Goal: Task Accomplishment & Management: Manage account settings

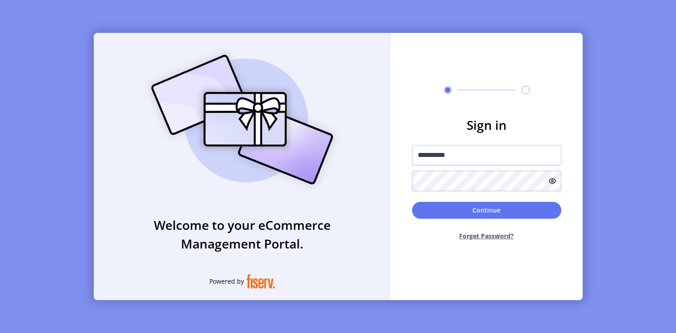
type input "**********"
click at [451, 207] on button "Continue" at bounding box center [486, 210] width 149 height 17
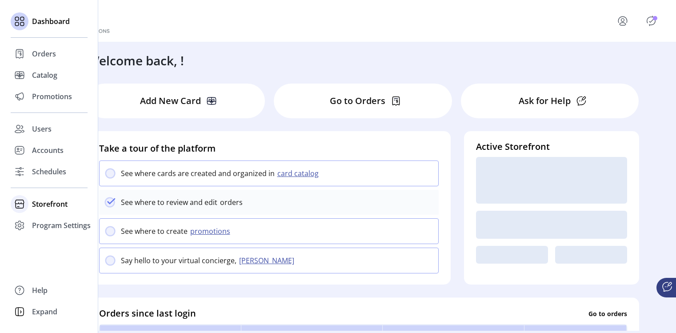
click at [36, 204] on span "Storefront" at bounding box center [50, 204] width 36 height 11
click at [44, 221] on span "Configuration" at bounding box center [55, 221] width 47 height 11
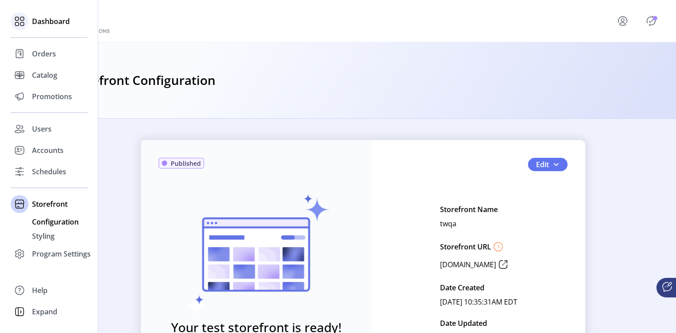
click at [23, 21] on icon at bounding box center [19, 21] width 14 height 14
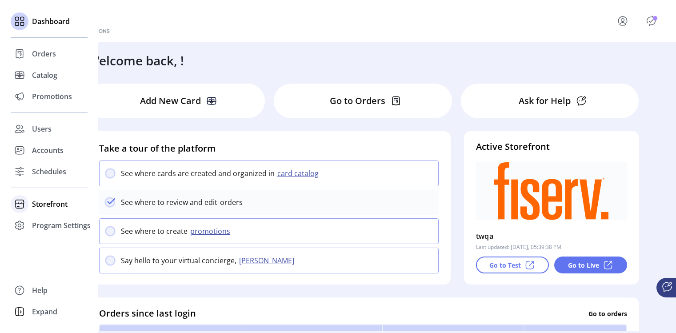
click at [34, 208] on span "Storefront" at bounding box center [50, 204] width 36 height 11
click at [48, 221] on span "Configuration" at bounding box center [55, 221] width 47 height 11
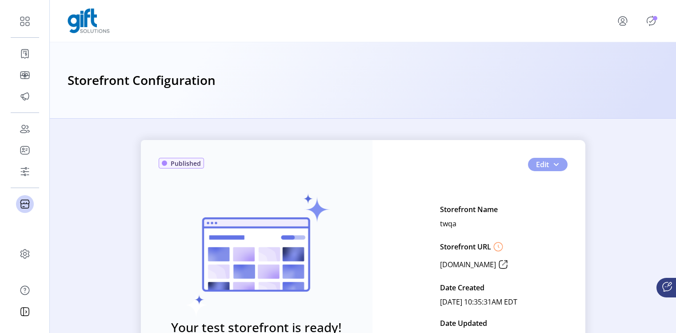
click at [548, 164] on button "Edit" at bounding box center [548, 164] width 40 height 13
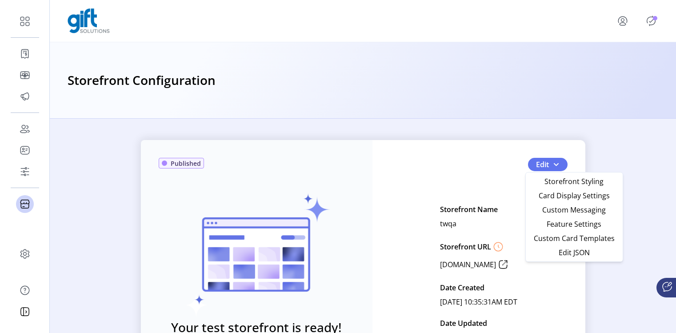
click at [432, 178] on div "Published Your test storefront is ready! View Test Storefront Edit Storefront N…" at bounding box center [363, 273] width 445 height 267
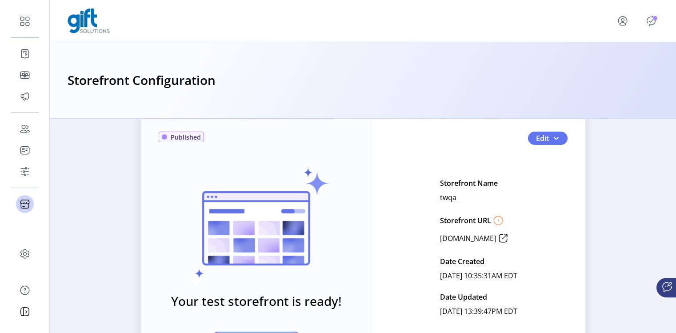
scroll to position [26, 0]
click at [537, 142] on span "Edit" at bounding box center [542, 138] width 13 height 11
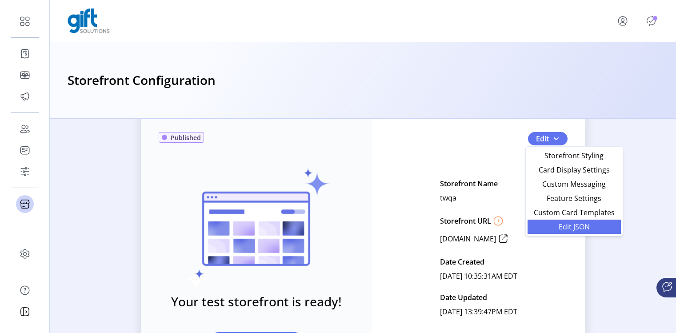
click at [562, 232] on link "Edit JSON" at bounding box center [574, 227] width 93 height 14
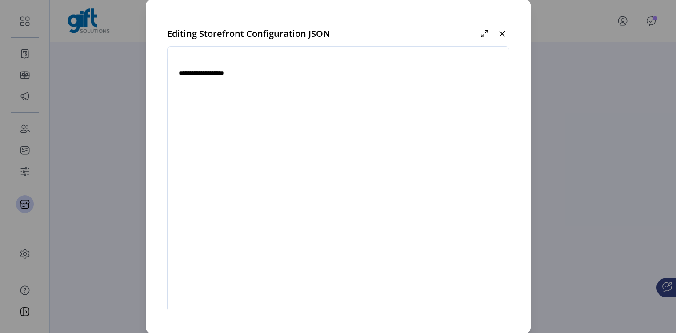
type textarea "**********"
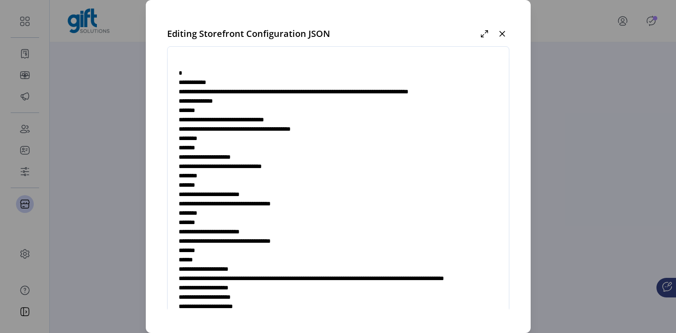
drag, startPoint x: 211, startPoint y: 268, endPoint x: 167, endPoint y: 106, distance: 168.2
click at [168, 106] on textarea at bounding box center [338, 188] width 341 height 262
click at [208, 214] on textarea at bounding box center [338, 188] width 341 height 262
click at [503, 33] on icon "button" at bounding box center [502, 34] width 6 height 6
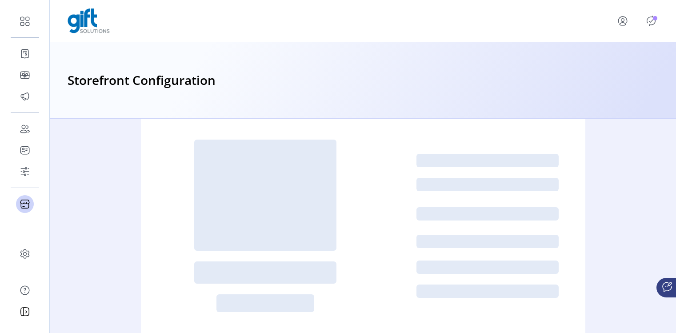
click at [625, 23] on icon "menu" at bounding box center [623, 21] width 14 height 14
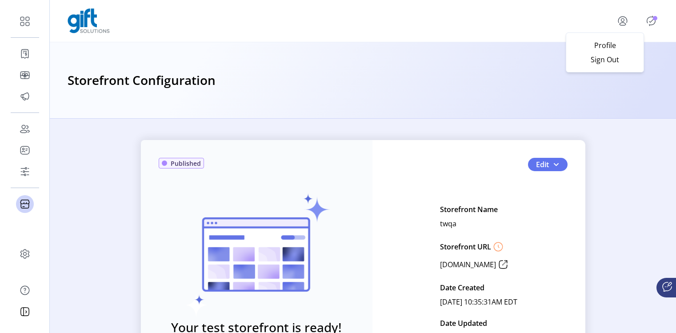
click at [462, 39] on div "Profile Sign Out" at bounding box center [363, 21] width 626 height 42
click at [542, 167] on span "Edit" at bounding box center [542, 164] width 13 height 11
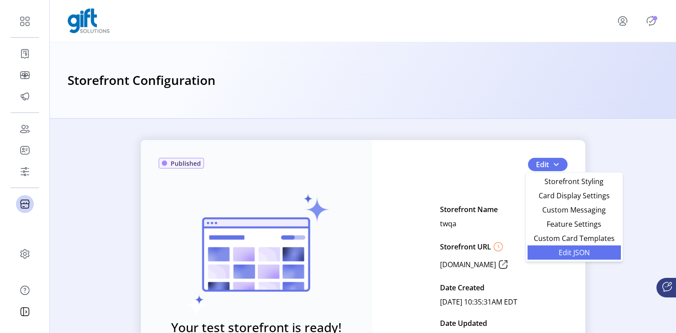
click at [554, 252] on span "Edit JSON" at bounding box center [574, 252] width 83 height 7
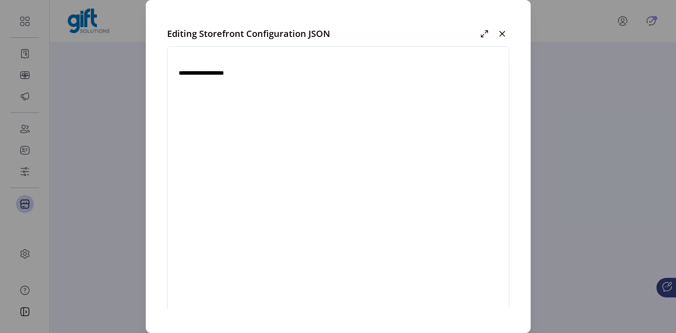
type textarea "**********"
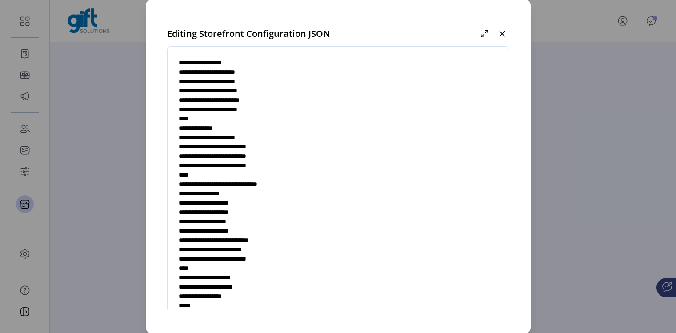
scroll to position [50, 0]
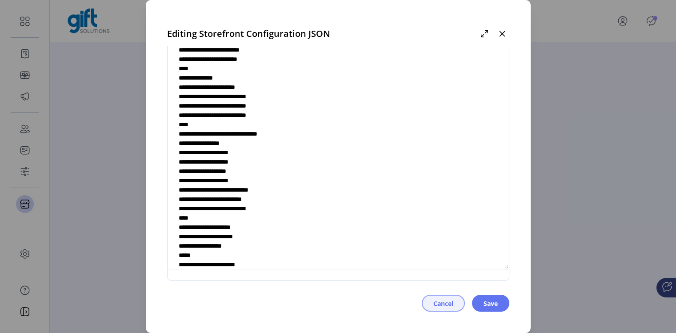
click at [433, 310] on button "Cancel" at bounding box center [443, 303] width 43 height 17
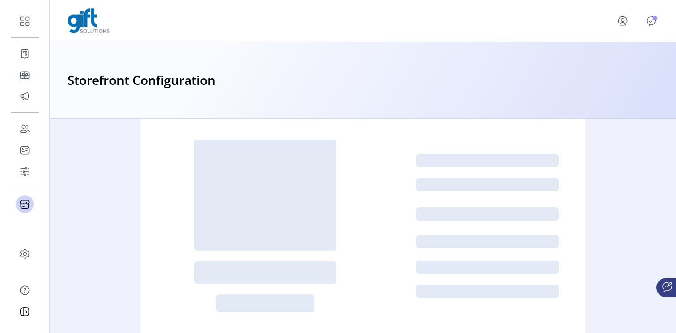
click at [650, 22] on icon "Publisher Panel" at bounding box center [651, 21] width 14 height 14
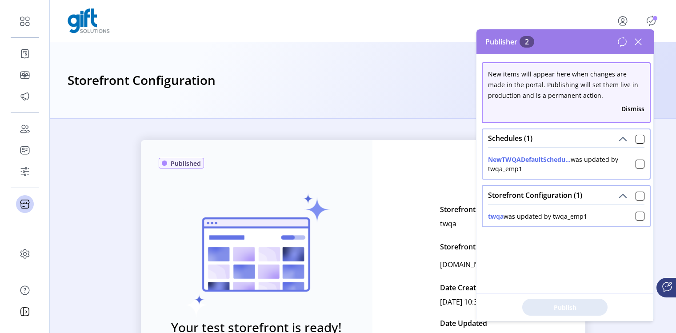
click at [639, 49] on div "Publisher 2" at bounding box center [566, 41] width 178 height 25
click at [636, 219] on div at bounding box center [640, 216] width 9 height 9
click at [637, 41] on icon at bounding box center [638, 42] width 6 height 6
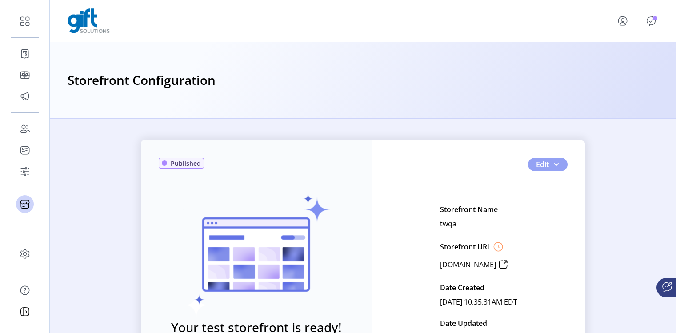
click at [532, 165] on button "Edit" at bounding box center [548, 164] width 40 height 13
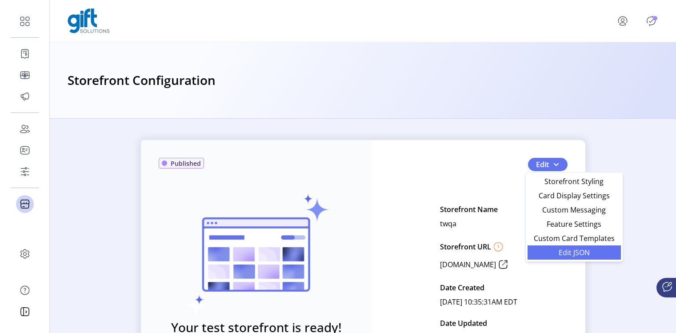
click at [540, 245] on link "Edit JSON" at bounding box center [574, 252] width 93 height 14
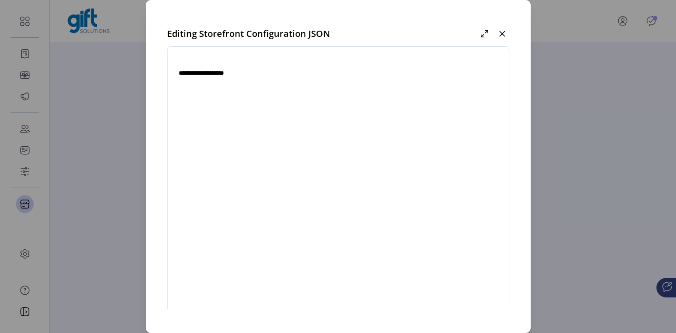
type textarea "**********"
